Goal: Information Seeking & Learning: Find specific page/section

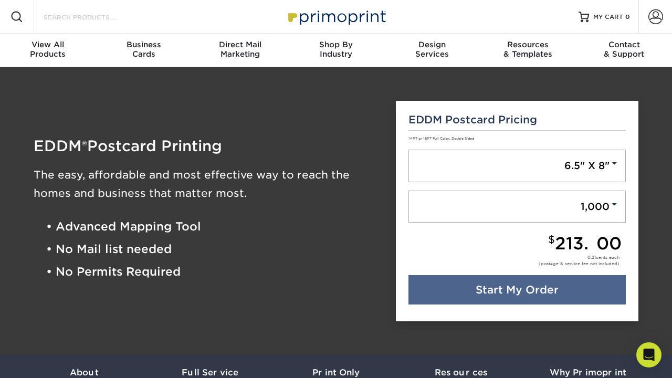
click at [95, 17] on input "Search Products" at bounding box center [94, 17] width 102 height 13
type input "No Mail List Needed"
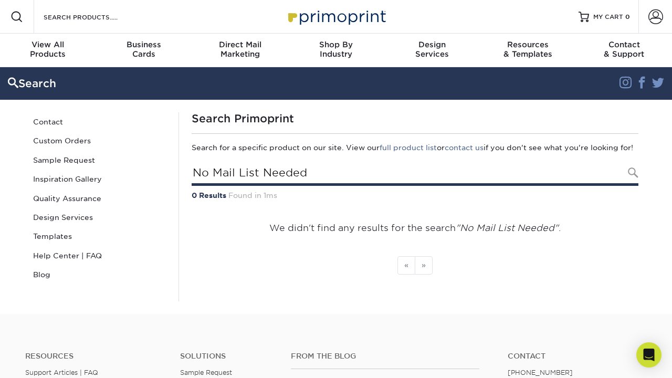
click at [409, 185] on input "No Mail List Needed" at bounding box center [415, 174] width 447 height 24
type input "No Mail List Neededmail list"
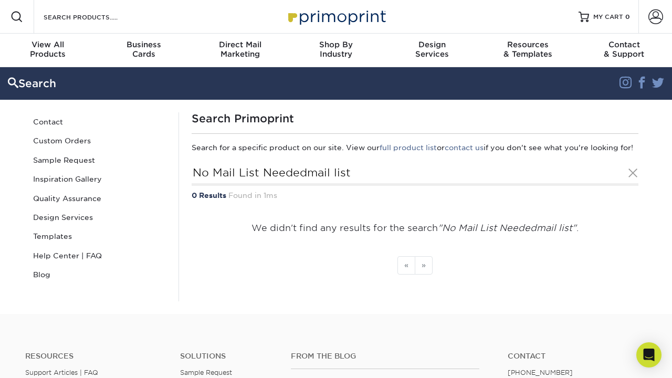
click at [85, 18] on input "Search Products" at bounding box center [94, 17] width 102 height 13
type input "No Mail List Needed"
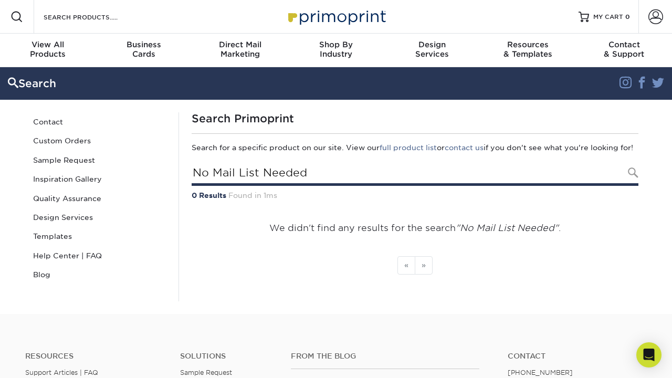
click at [419, 185] on input "No Mail List Needed" at bounding box center [415, 174] width 447 height 24
type input "No Mail List Neededmail list"
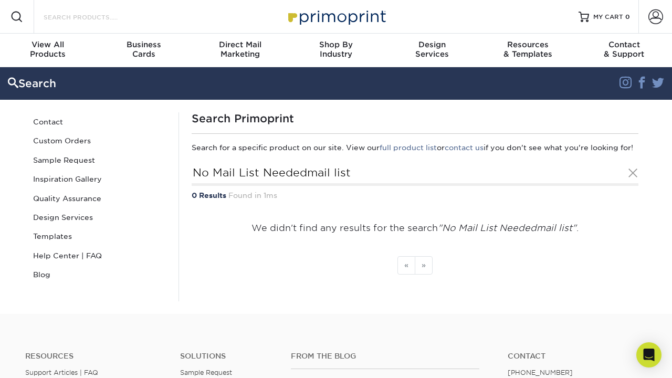
click at [93, 17] on input "Search Products" at bounding box center [94, 17] width 102 height 13
type input "No Mail List Needed"
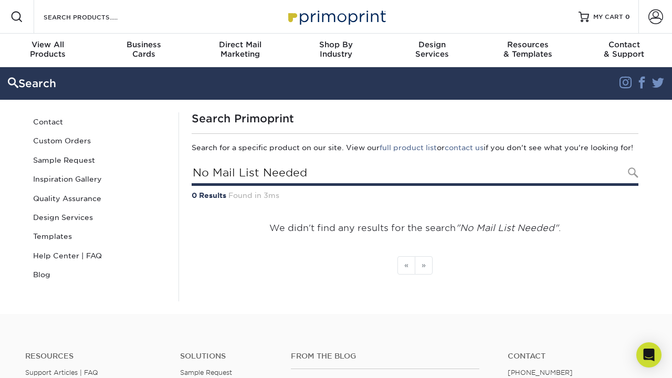
click at [419, 186] on input "No Mail List Needed" at bounding box center [415, 174] width 447 height 24
type input "No Mail List Neededmail list"
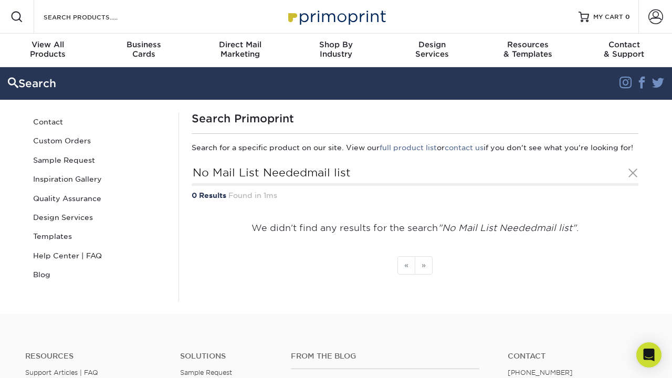
click at [88, 17] on input "Search Products" at bounding box center [94, 17] width 102 height 13
type input "No Mail List Needed"
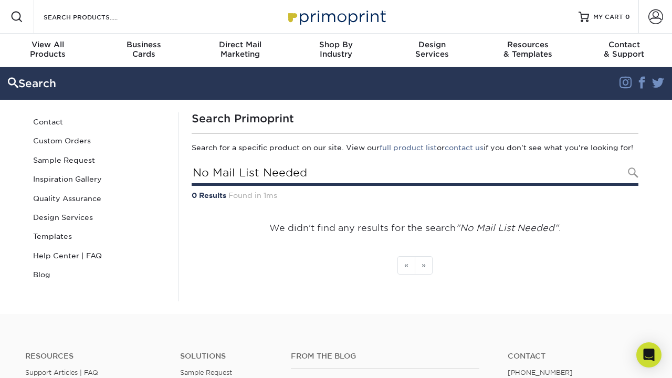
click at [411, 184] on input "No Mail List Needed" at bounding box center [415, 174] width 447 height 24
type input "No Mail List Neededmail list"
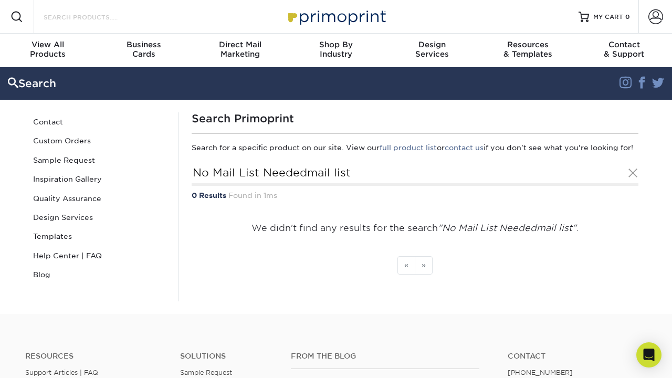
click at [90, 17] on input "Search Products" at bounding box center [94, 17] width 102 height 13
type input "No Mail List Needed"
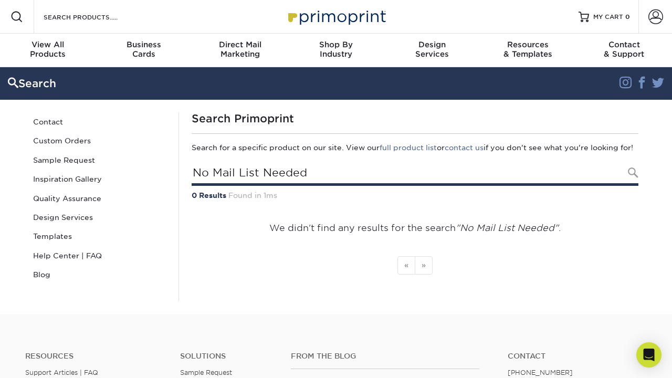
click at [603, 186] on input "No Mail List Needed" at bounding box center [415, 174] width 447 height 24
type input "No Mail List Neededmail list"
